Goal: Task Accomplishment & Management: Use online tool/utility

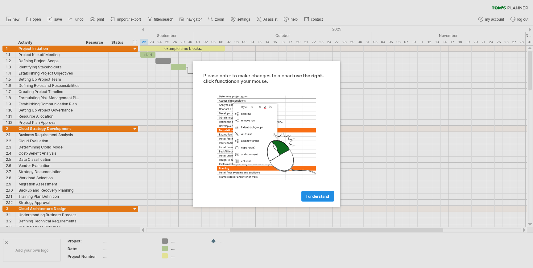
click at [326, 198] on span "I understand" at bounding box center [317, 196] width 23 height 5
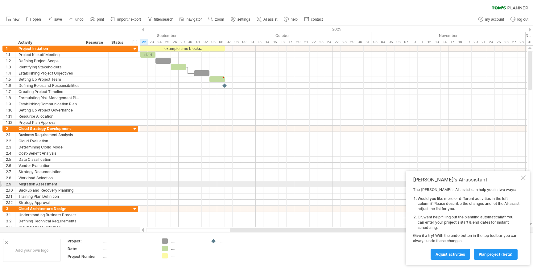
click at [522, 179] on div at bounding box center [522, 177] width 5 height 5
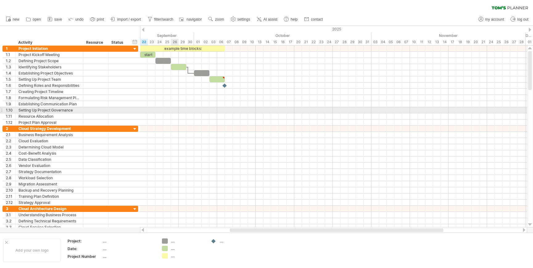
click at [171, 109] on div at bounding box center [333, 110] width 387 height 6
click at [173, 111] on div at bounding box center [333, 110] width 387 height 6
click at [188, 110] on div at bounding box center [333, 110] width 387 height 6
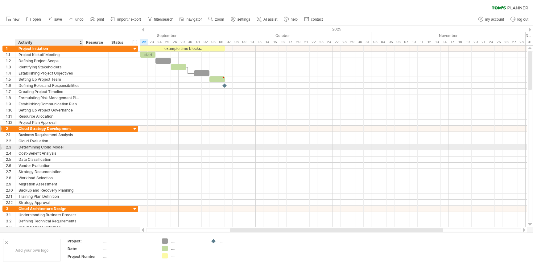
drag, startPoint x: 9, startPoint y: 42, endPoint x: 62, endPoint y: 128, distance: 101.7
click at [62, 130] on div "Trying to reach [DOMAIN_NAME] Connected again... 0% clear filter new 1" at bounding box center [266, 134] width 533 height 268
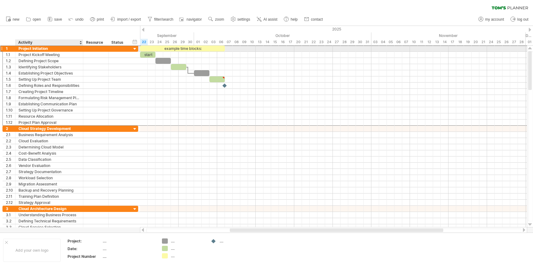
click at [47, 46] on div "Project Initiation" at bounding box center [49, 49] width 61 height 6
click at [33, 50] on input "**********" at bounding box center [49, 49] width 61 height 6
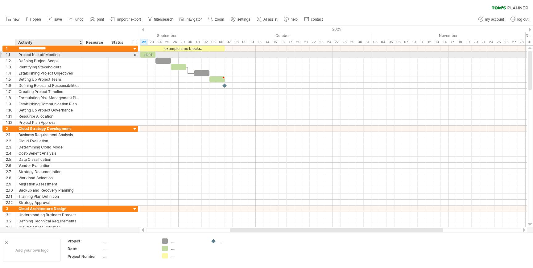
click at [31, 54] on div "Project Kickoff Meeting" at bounding box center [49, 55] width 61 height 6
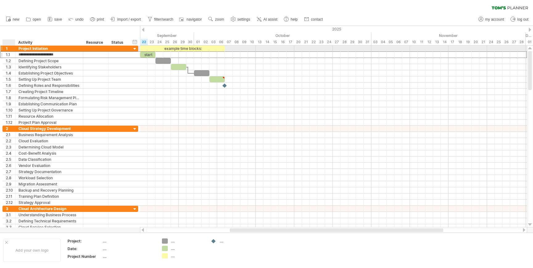
click at [18, 49] on div "**********" at bounding box center [49, 49] width 68 height 6
click at [40, 49] on div "Project Initiation" at bounding box center [49, 49] width 61 height 6
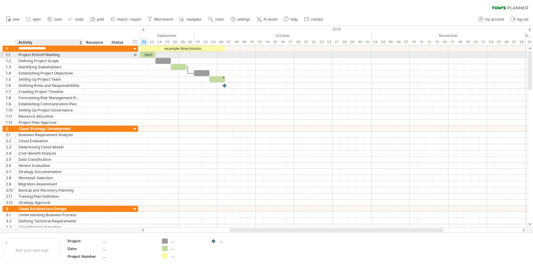
click at [39, 54] on div "Project Kickoff Meeting" at bounding box center [49, 55] width 61 height 6
click at [32, 58] on div "Defining Project Scope" at bounding box center [49, 61] width 61 height 6
click at [30, 54] on div "Project Kickoff Meeting" at bounding box center [49, 55] width 61 height 6
click at [121, 19] on span "import / export" at bounding box center [129, 19] width 24 height 4
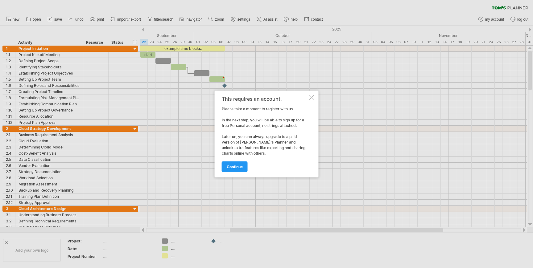
click at [311, 97] on div at bounding box center [311, 97] width 5 height 5
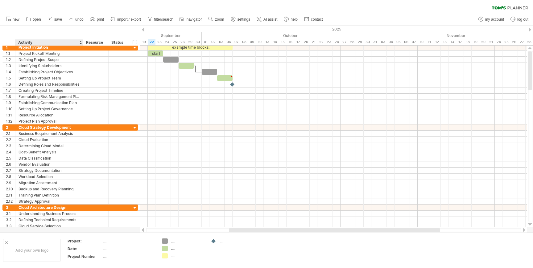
click at [80, 42] on div at bounding box center [80, 42] width 2 height 6
click at [79, 42] on div "Activity" at bounding box center [48, 42] width 61 height 6
click at [57, 33] on div "hide start/end/duration show start/end/duration ******** Activity ******** Reso…" at bounding box center [70, 36] width 140 height 20
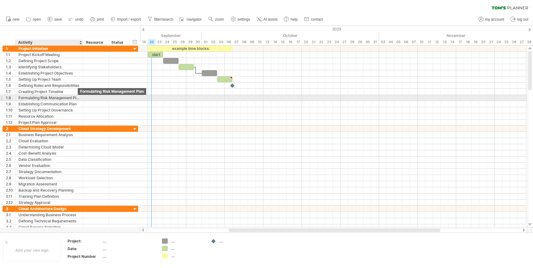
click at [77, 97] on div "Formulating Risk Management Plan" at bounding box center [49, 98] width 61 height 6
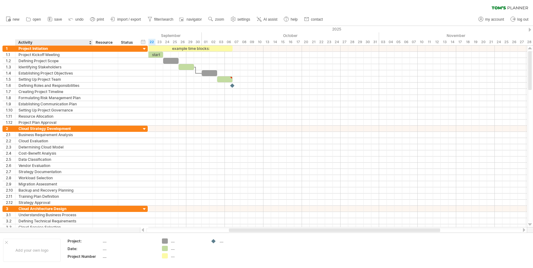
drag, startPoint x: 82, startPoint y: 43, endPoint x: 92, endPoint y: 44, distance: 9.9
click at [92, 44] on div at bounding box center [92, 42] width 2 height 6
